Goal: Information Seeking & Learning: Learn about a topic

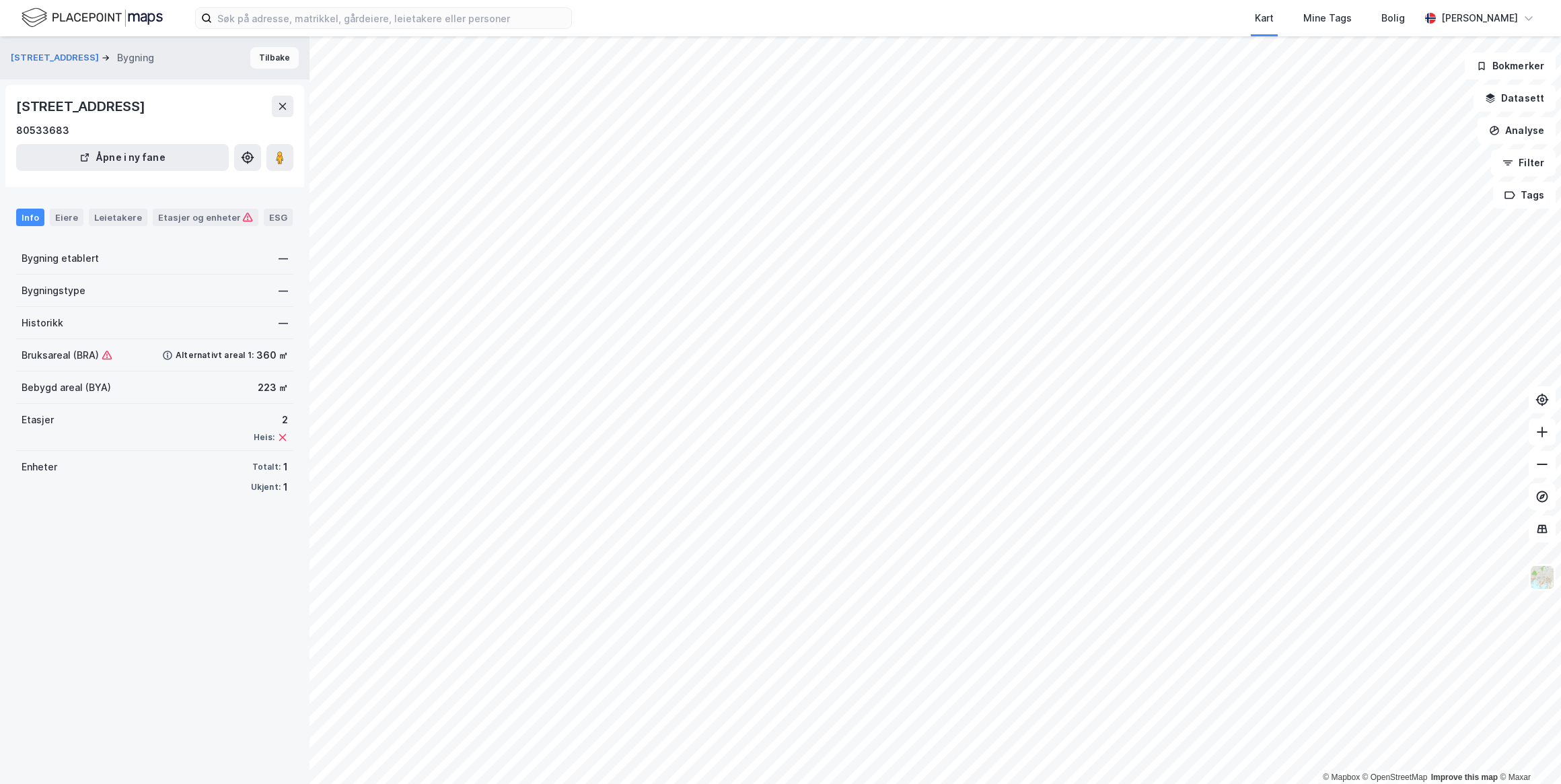
click at [271, 66] on button "Tilbake" at bounding box center [274, 58] width 48 height 22
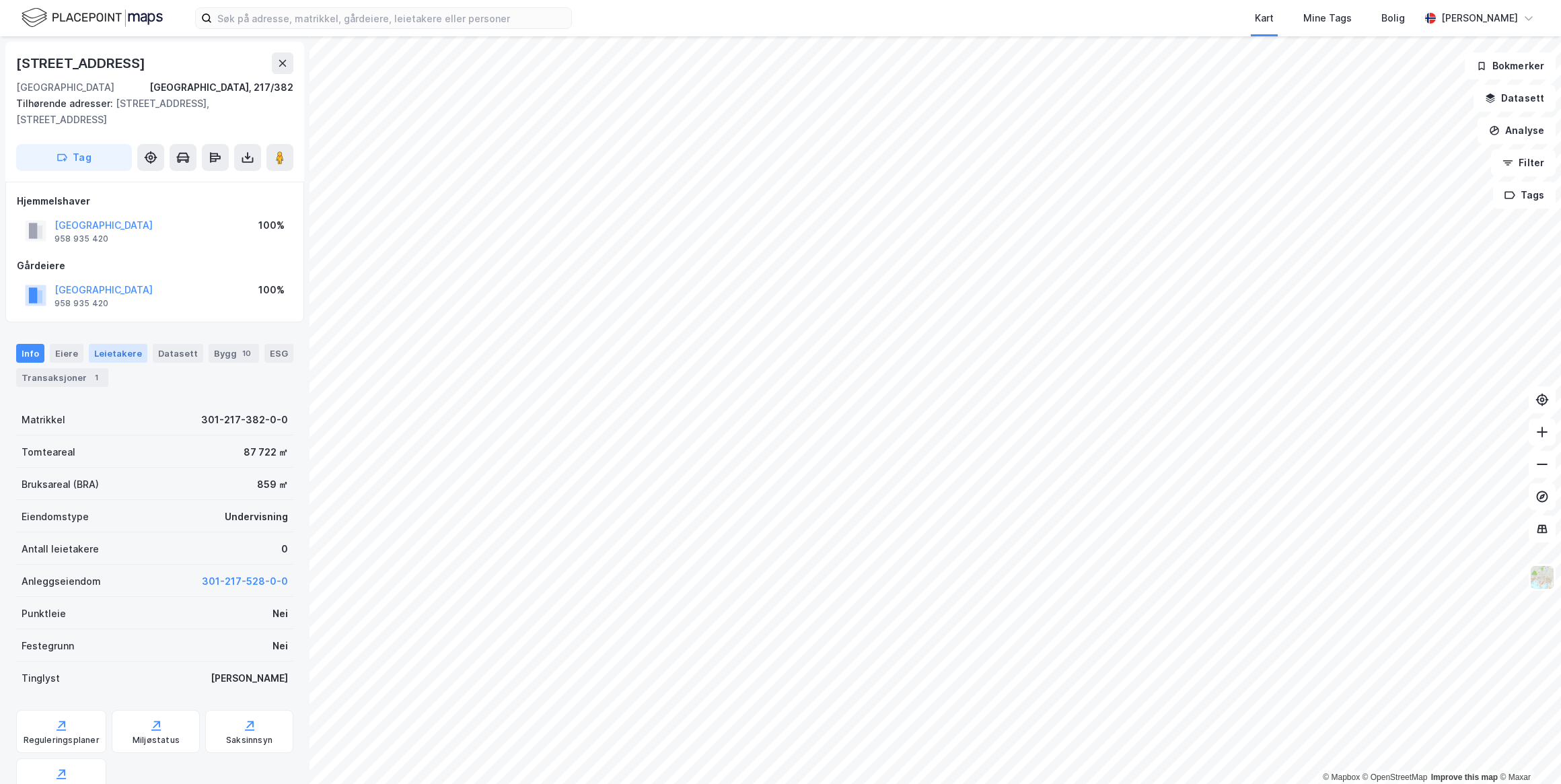
click at [101, 354] on div "Leietakere" at bounding box center [118, 353] width 58 height 19
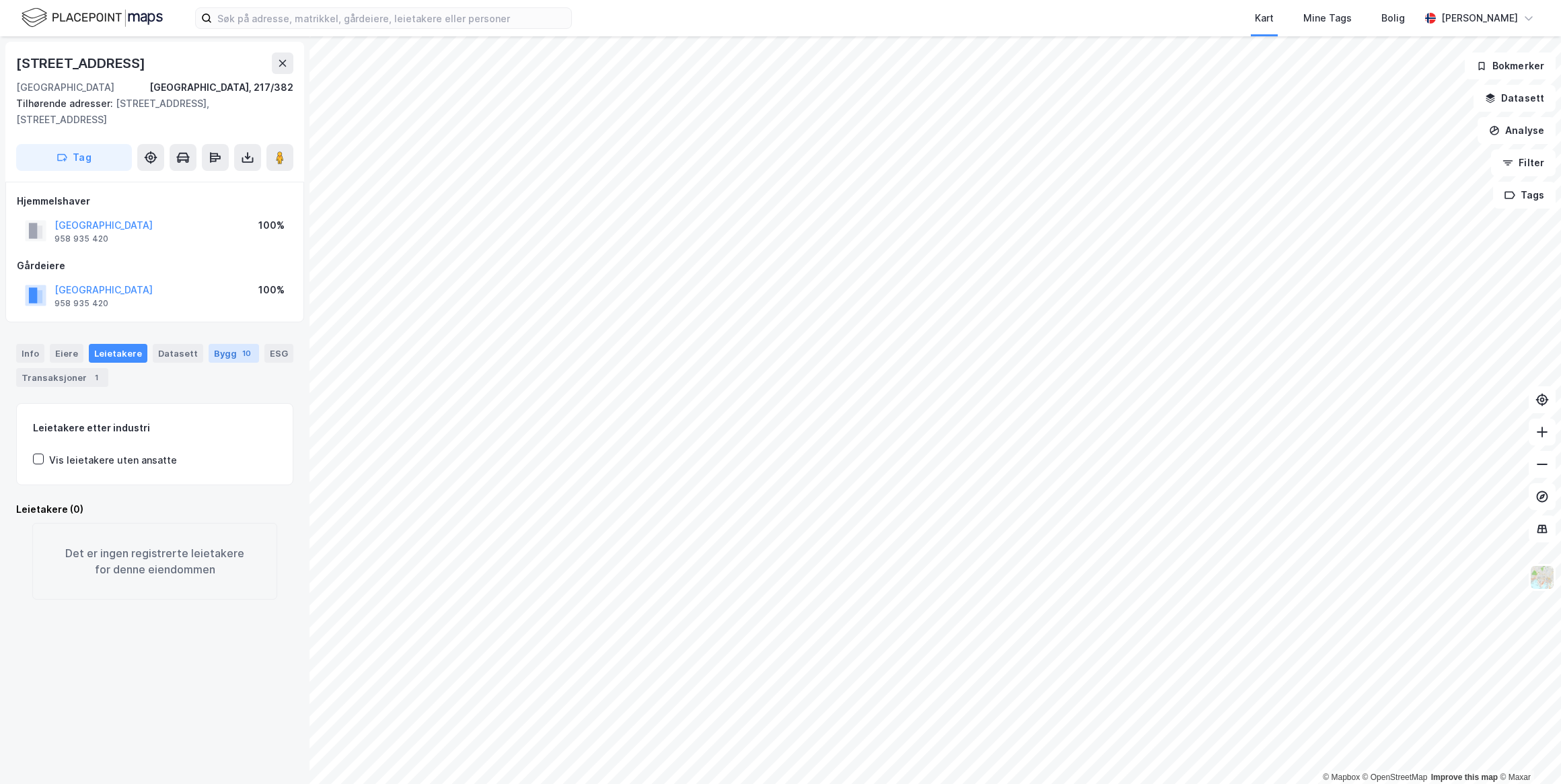
click at [208, 347] on div "Bygg 10" at bounding box center [233, 353] width 50 height 19
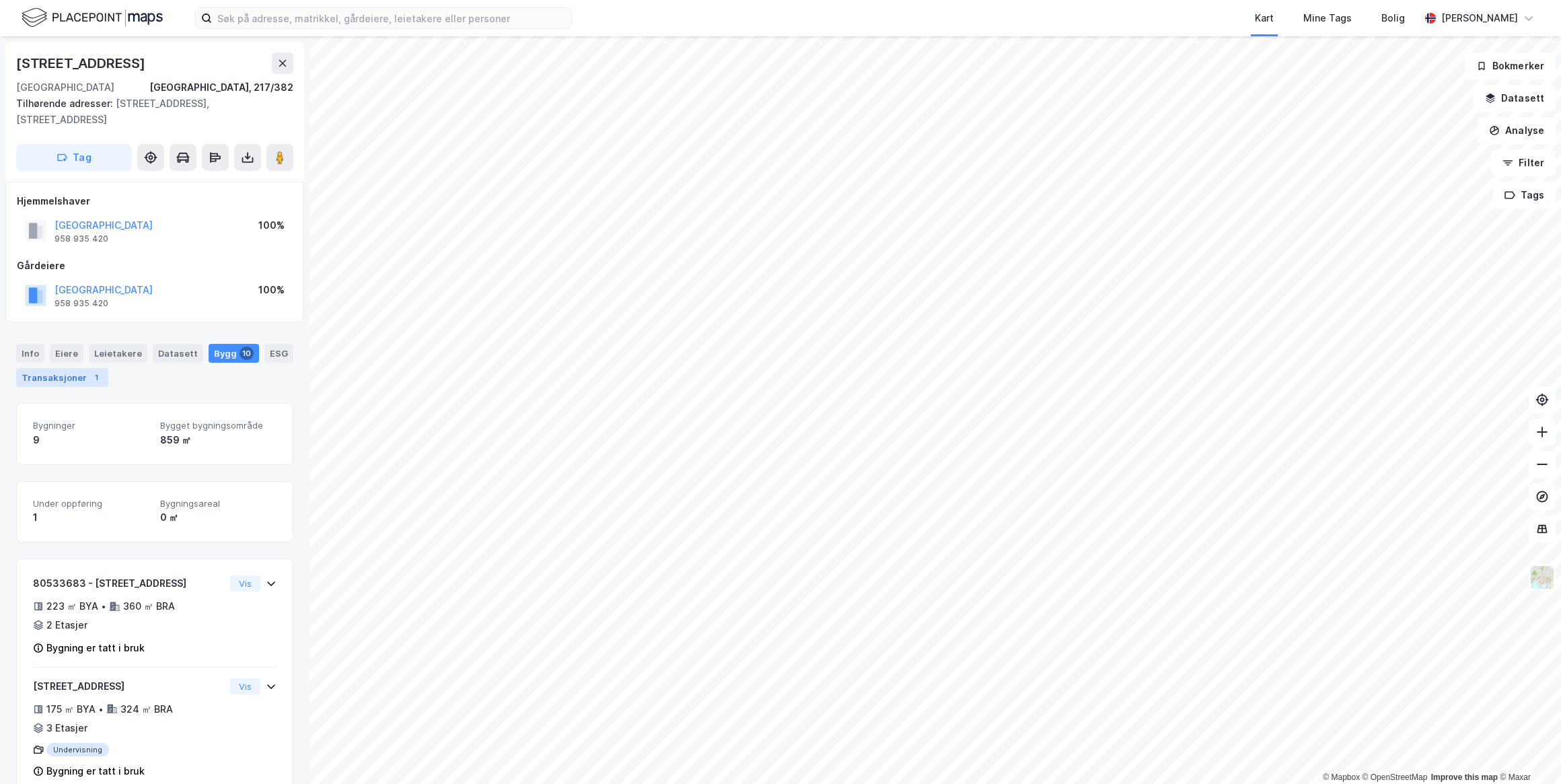
click at [90, 376] on div "1" at bounding box center [96, 377] width 14 height 14
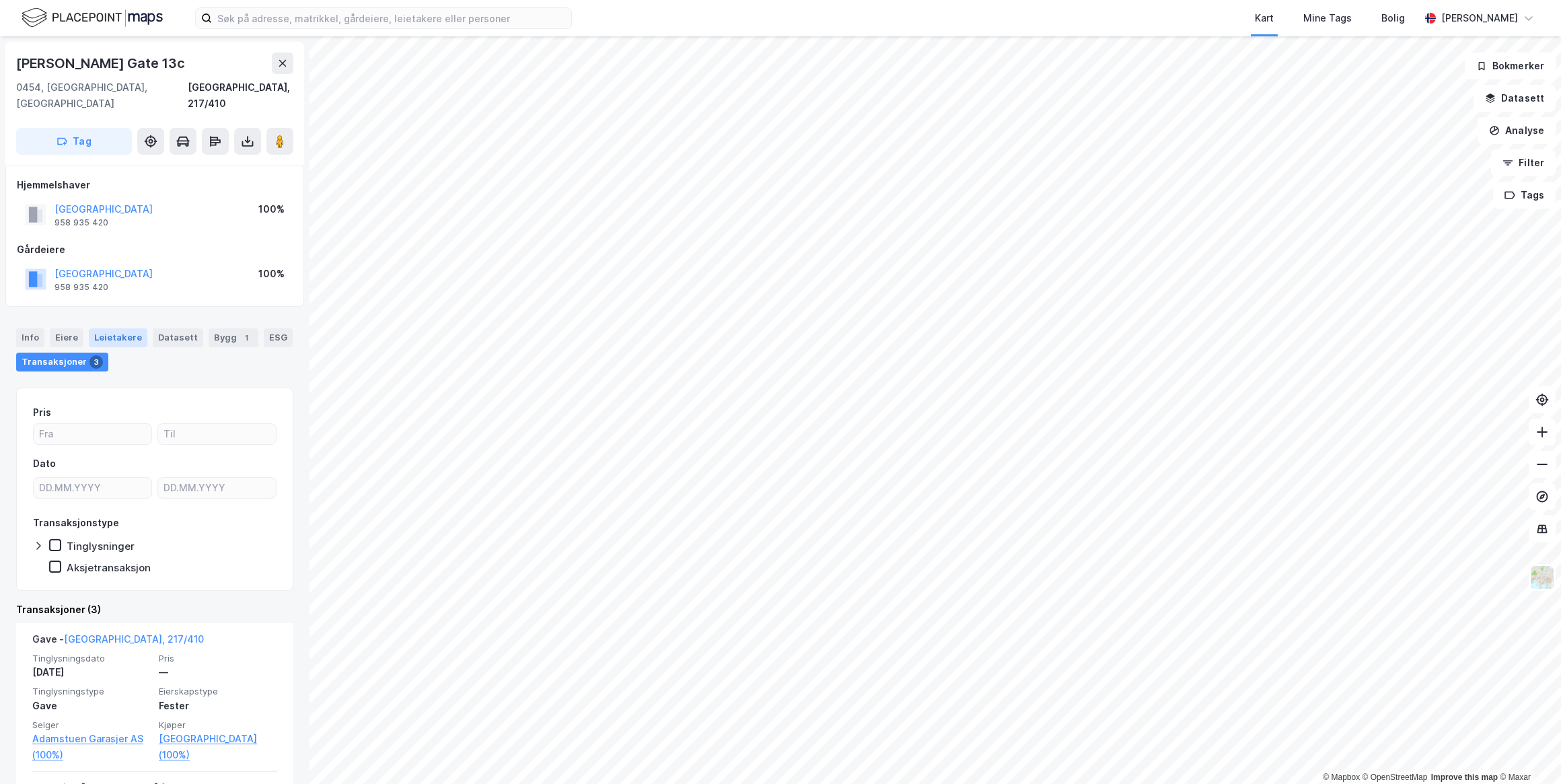
click at [127, 328] on div "Leietakere" at bounding box center [118, 337] width 58 height 19
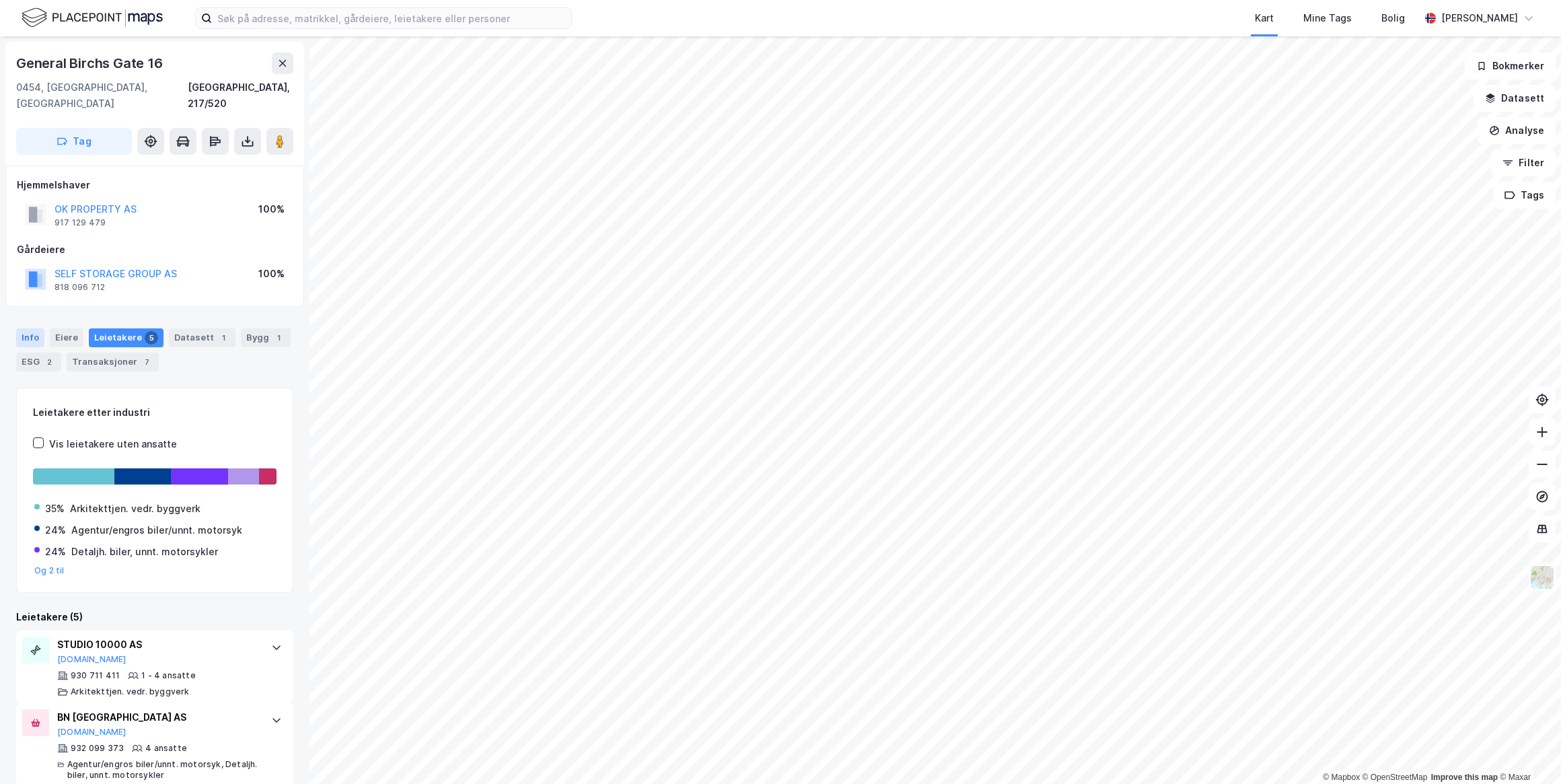
click at [30, 328] on div "Info" at bounding box center [30, 337] width 28 height 19
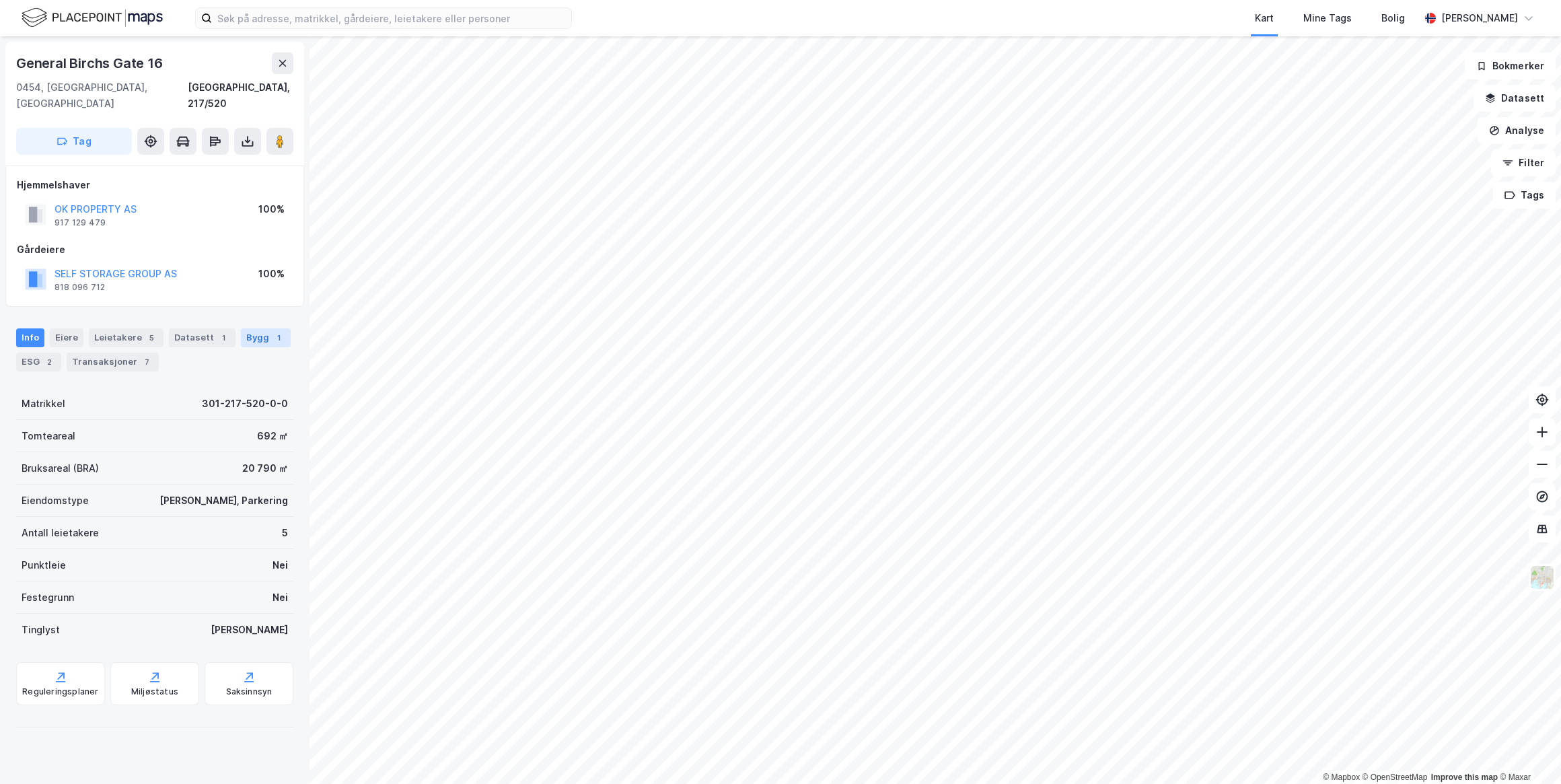
click at [244, 328] on div "Bygg 1" at bounding box center [266, 337] width 49 height 19
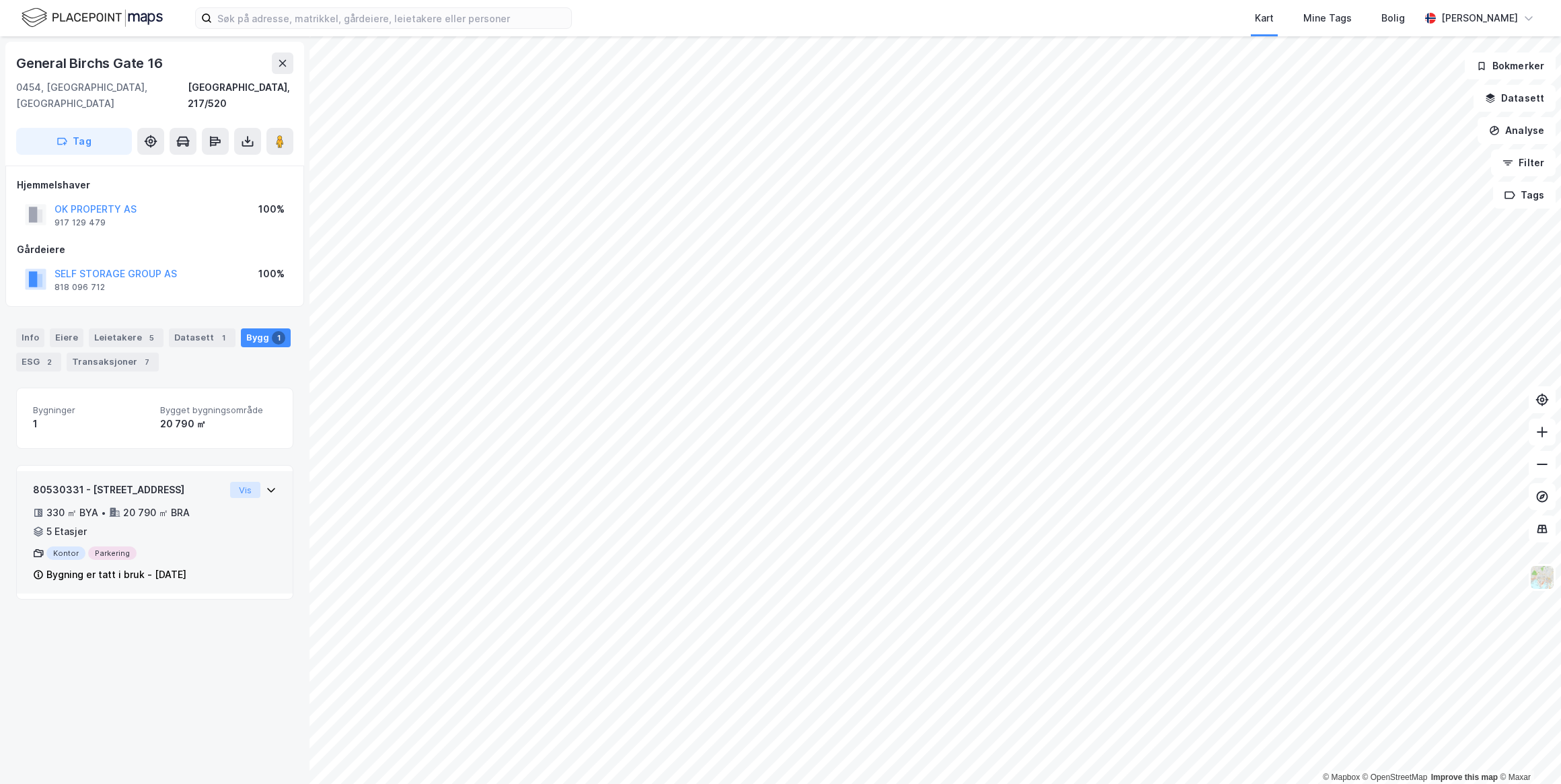
click at [239, 482] on button "Vis" at bounding box center [245, 490] width 30 height 16
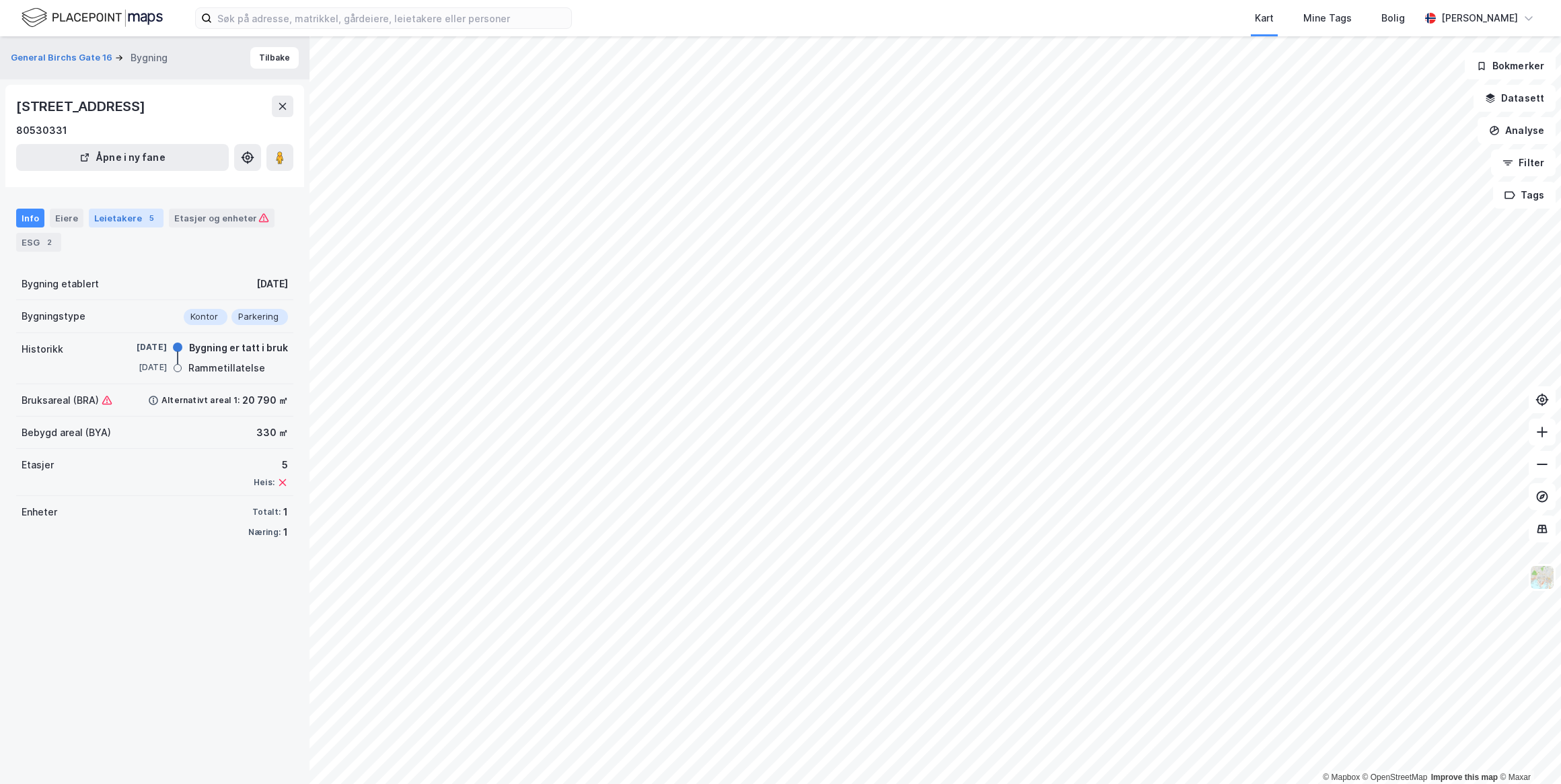
click at [104, 222] on div "Leietakere 5" at bounding box center [126, 217] width 75 height 19
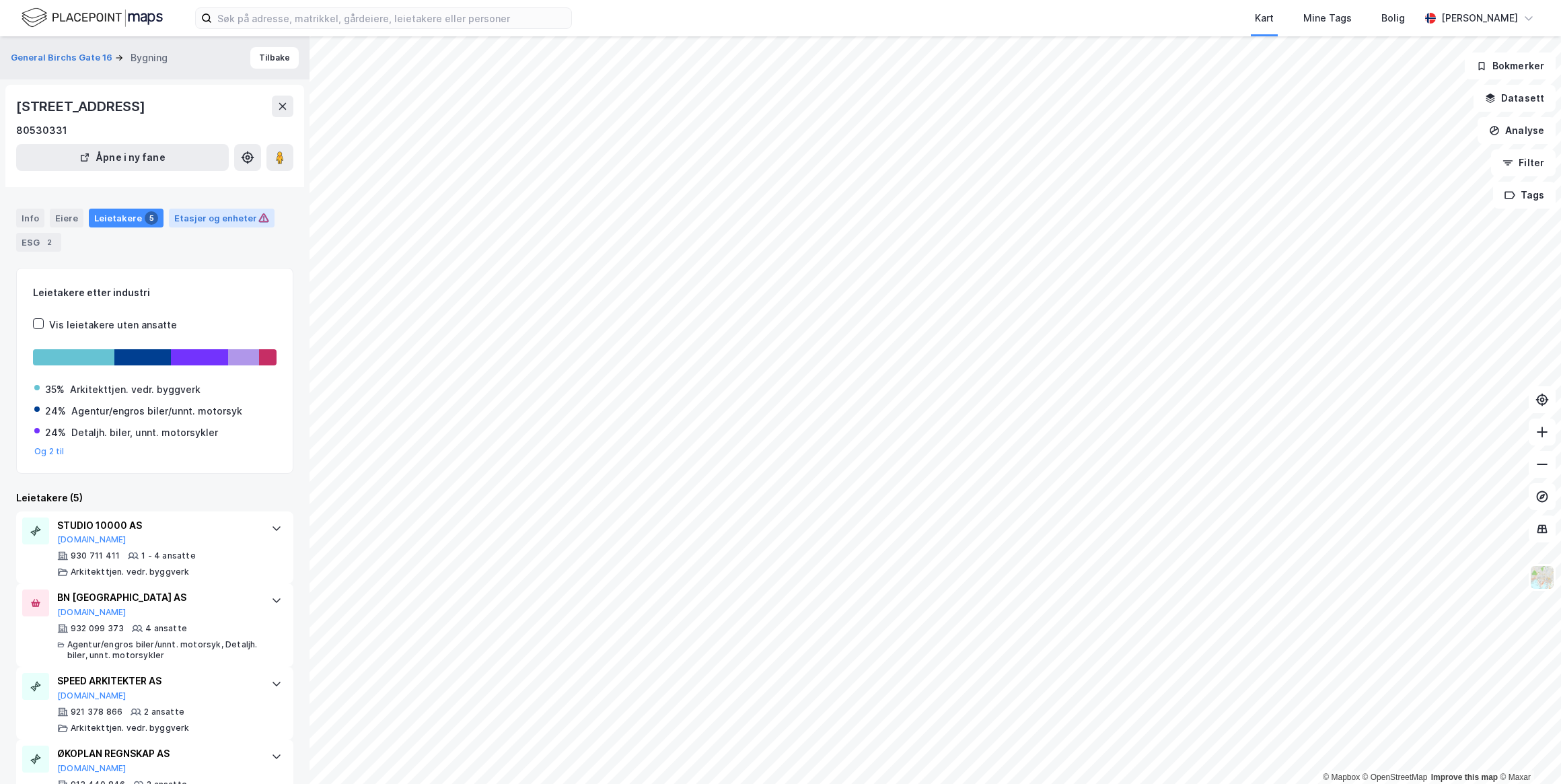
click at [201, 216] on div "Etasjer og enheter" at bounding box center [222, 217] width 95 height 12
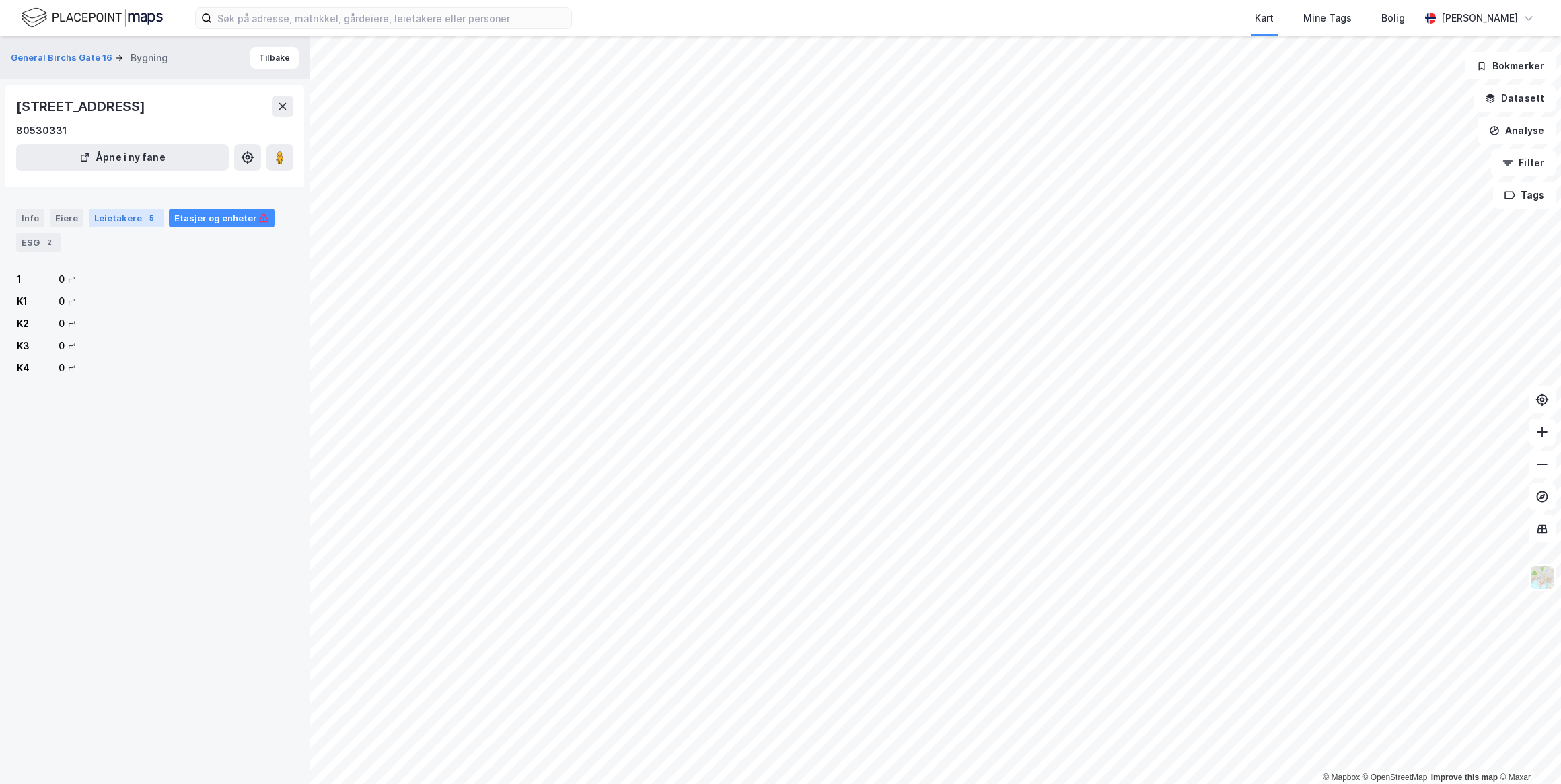
click at [121, 219] on div "Leietakere 5" at bounding box center [126, 217] width 75 height 19
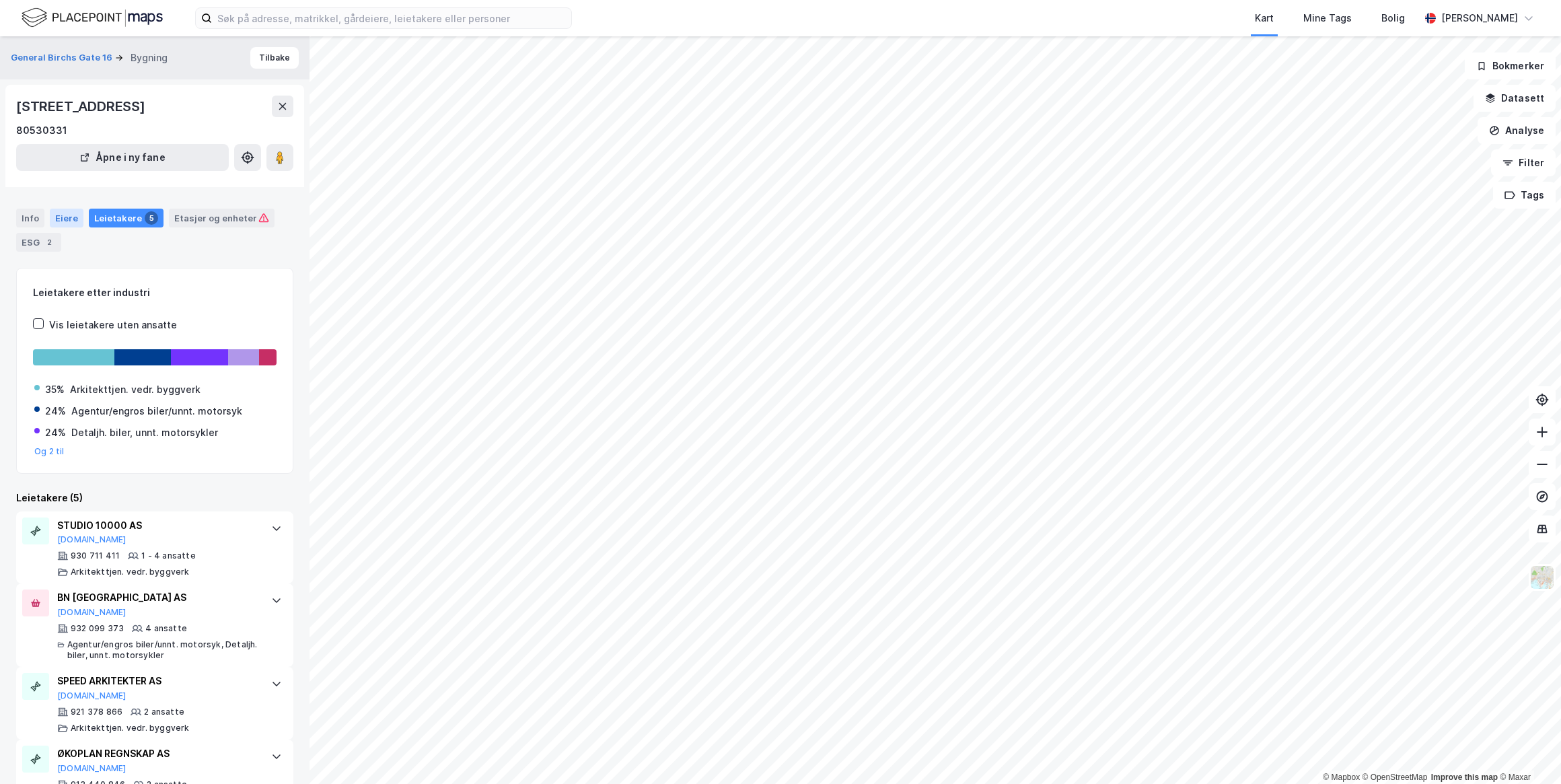
click at [59, 216] on div "Eiere" at bounding box center [66, 217] width 34 height 19
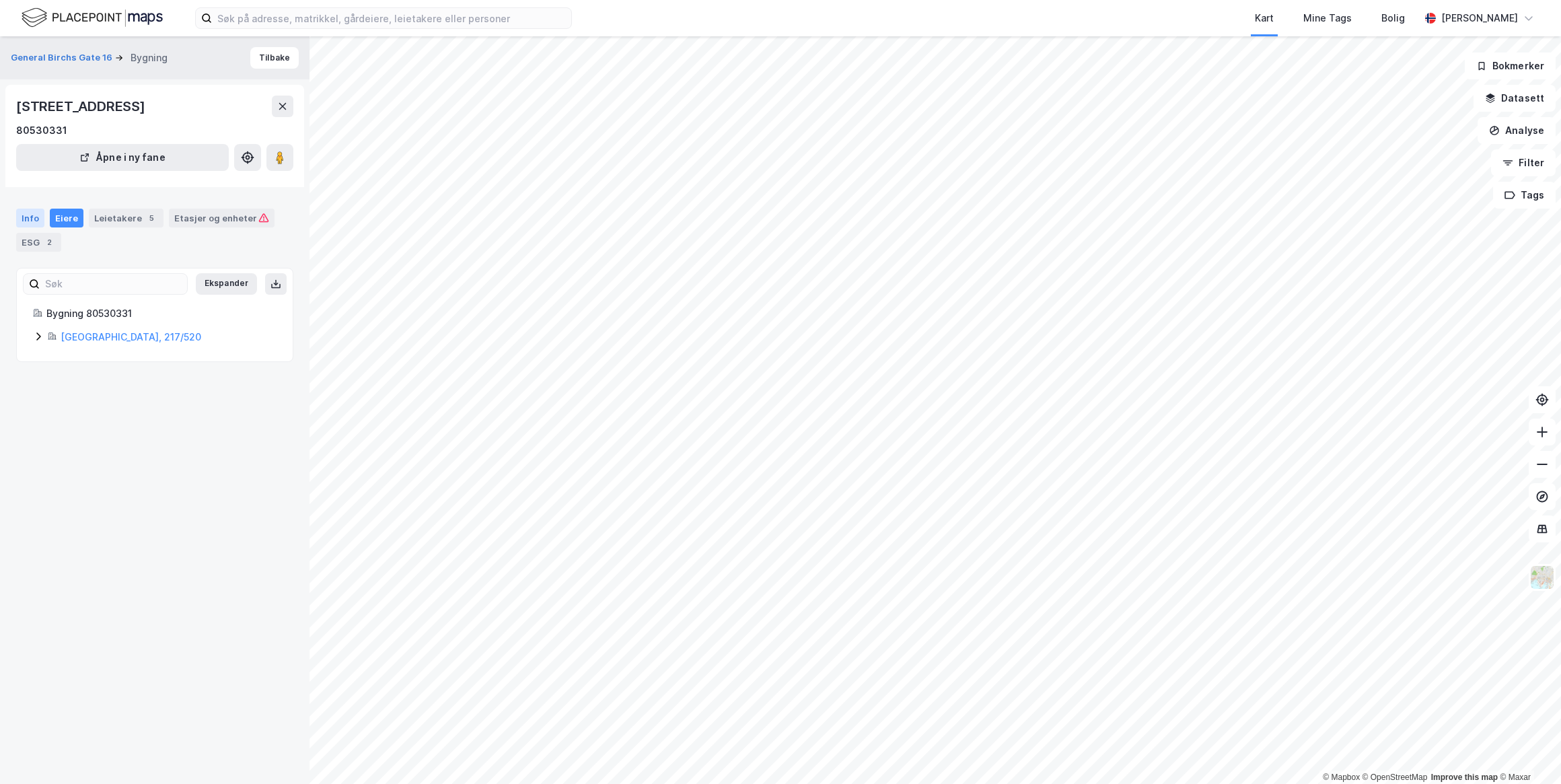
click at [30, 215] on div "Info" at bounding box center [30, 217] width 28 height 19
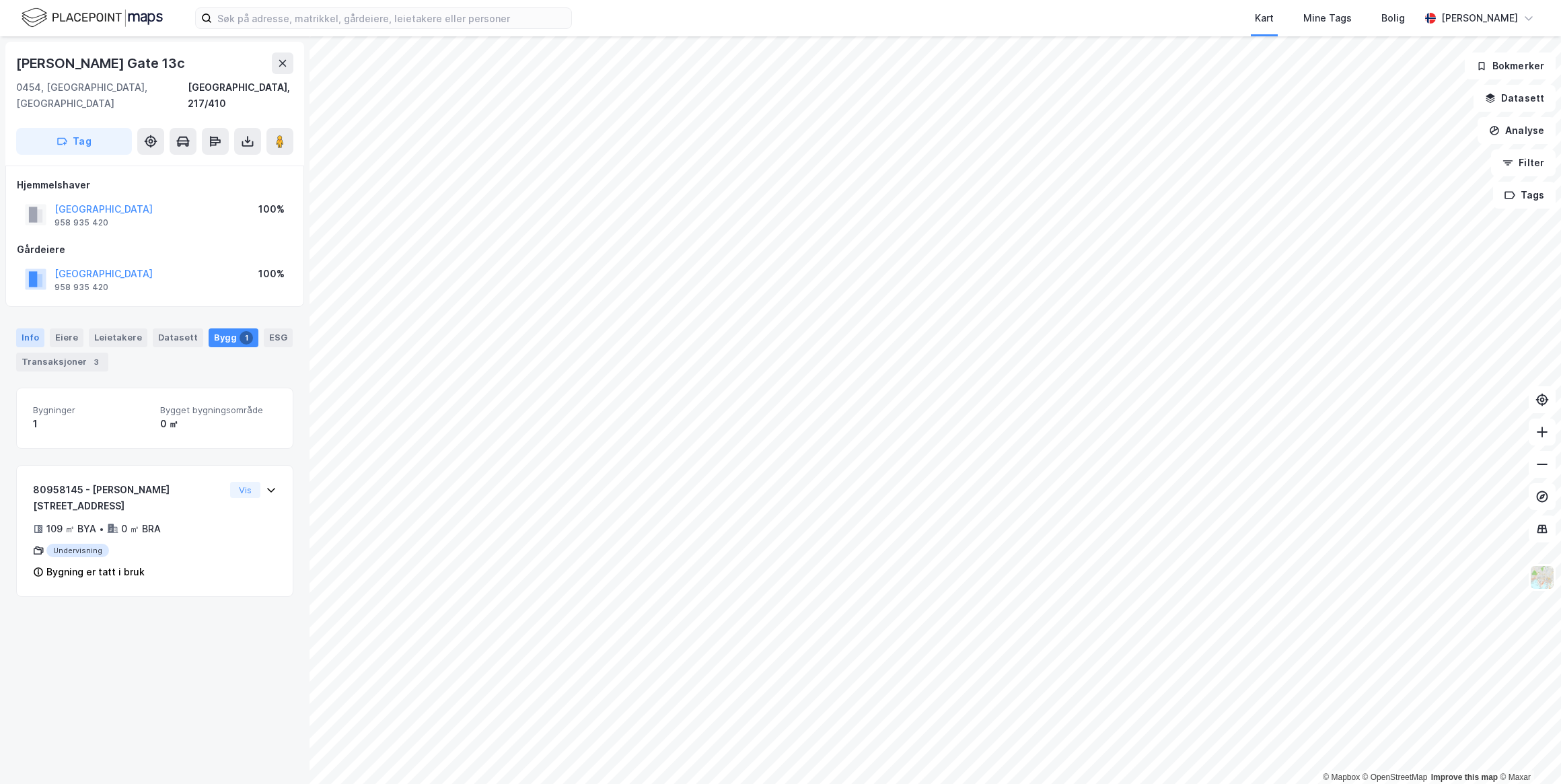
click at [35, 328] on div "Info" at bounding box center [30, 337] width 28 height 19
